Goal: Information Seeking & Learning: Understand process/instructions

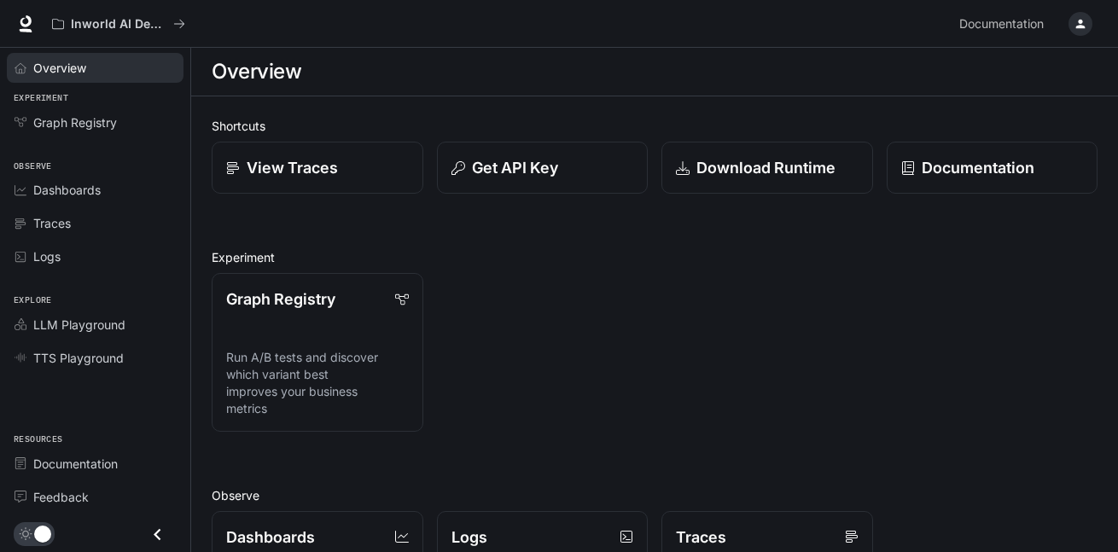
click at [47, 61] on span "Overview" at bounding box center [59, 68] width 53 height 18
click at [935, 173] on p "Documentation" at bounding box center [977, 167] width 113 height 23
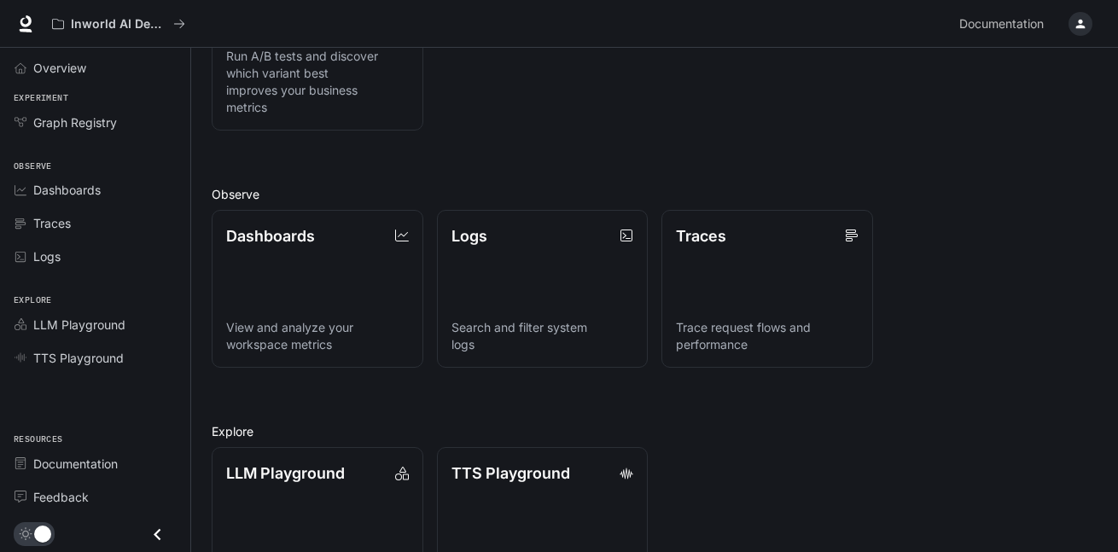
scroll to position [375, 0]
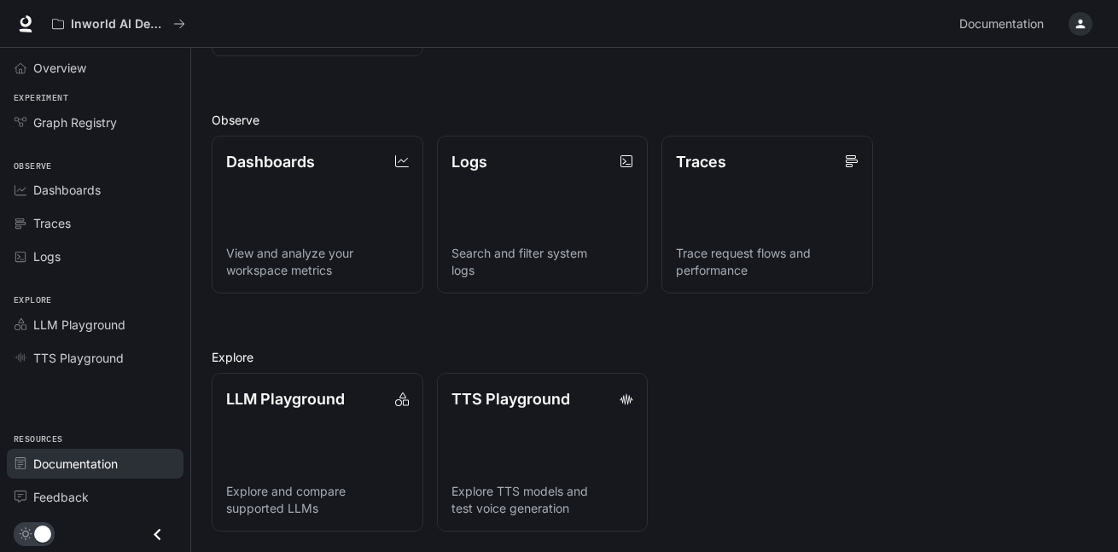
click at [39, 465] on span "Documentation" at bounding box center [75, 464] width 84 height 18
